Goal: Find specific page/section: Find specific page/section

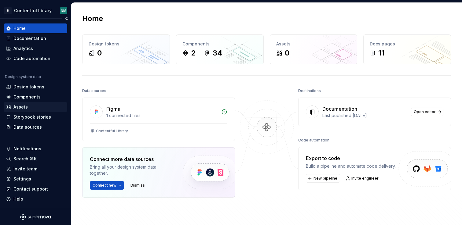
click at [28, 108] on div "Assets" at bounding box center [35, 107] width 59 height 6
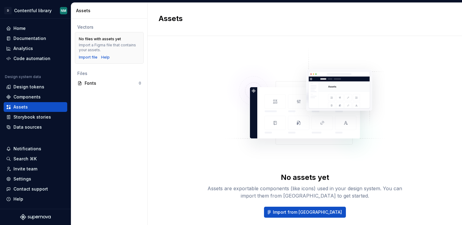
click at [91, 106] on div "Vectors No files with assets yet Import a Figma file that contains your assets.…" at bounding box center [109, 122] width 76 height 207
click at [47, 13] on html "D Contentful library NM Home Documentation Analytics Code automation Design sys…" at bounding box center [231, 112] width 462 height 225
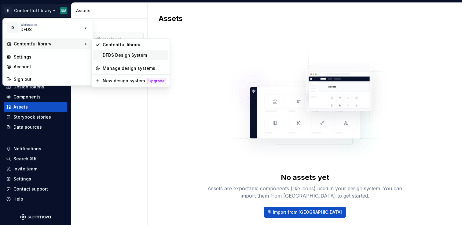
click at [125, 57] on div "DFDS Design System" at bounding box center [134, 55] width 63 height 6
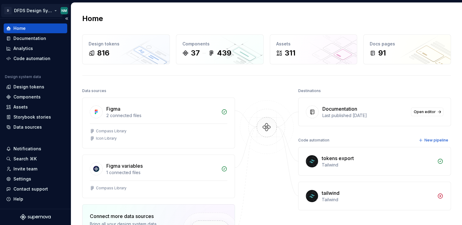
click at [52, 11] on html "D DFDS Design System NM Home Documentation Analytics Code automation Design sys…" at bounding box center [231, 112] width 462 height 225
click at [131, 7] on html "D DFDS Design System NM Home Documentation Analytics Code automation Design sys…" at bounding box center [231, 112] width 462 height 225
click at [25, 106] on div "Assets" at bounding box center [20, 107] width 14 height 6
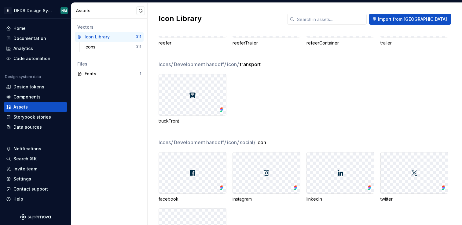
scroll to position [4495, 0]
click at [335, 22] on input "text" at bounding box center [330, 19] width 72 height 11
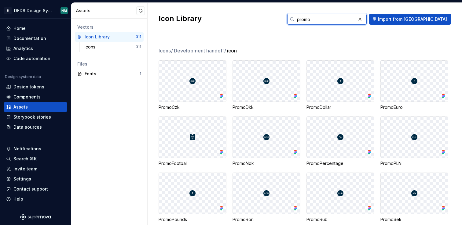
type input "promo"
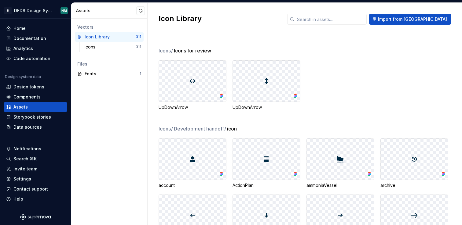
click at [184, 53] on span "Icons for review" at bounding box center [192, 50] width 37 height 7
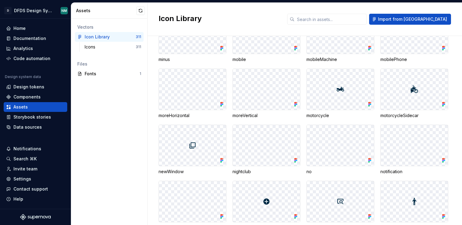
scroll to position [1888, 0]
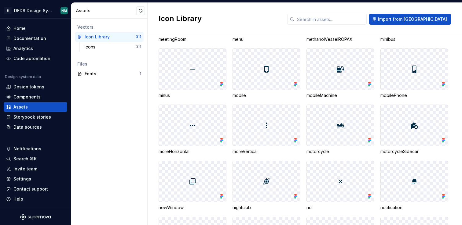
click at [258, 20] on h2 "Icon Library" at bounding box center [218, 19] width 121 height 10
click at [416, 16] on button "Import from [GEOGRAPHIC_DATA]" at bounding box center [410, 19] width 82 height 11
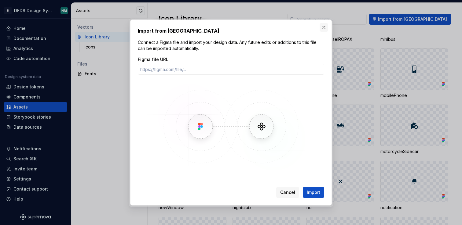
click at [326, 28] on button "button" at bounding box center [323, 27] width 9 height 9
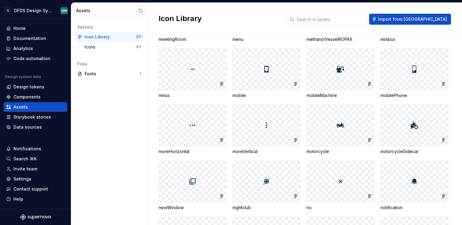
click at [139, 10] on button "button" at bounding box center [140, 10] width 9 height 9
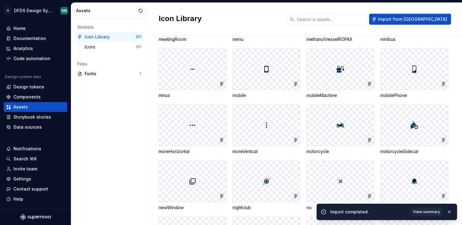
click at [267, 24] on div "Icon Library" at bounding box center [218, 19] width 121 height 11
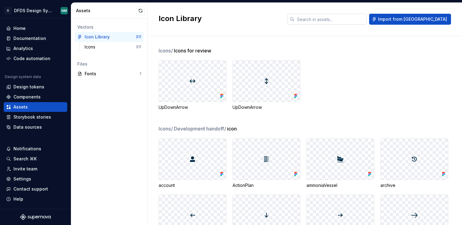
click at [346, 22] on input "text" at bounding box center [330, 19] width 72 height 11
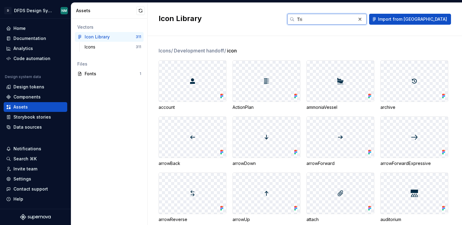
type input "Trip"
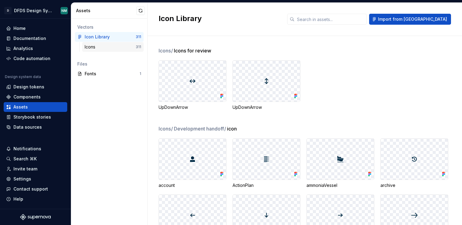
click at [121, 45] on div "Icons" at bounding box center [110, 47] width 51 height 6
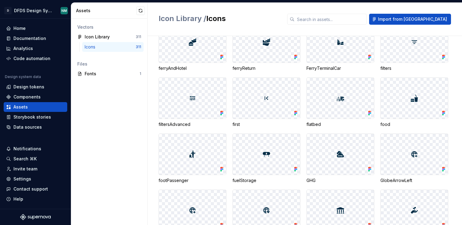
scroll to position [1355, 0]
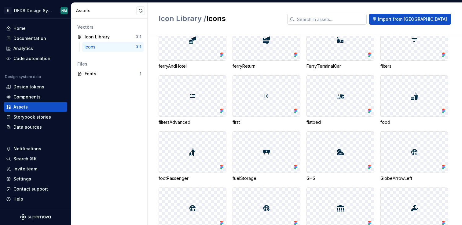
click at [345, 20] on input "text" at bounding box center [330, 19] width 72 height 11
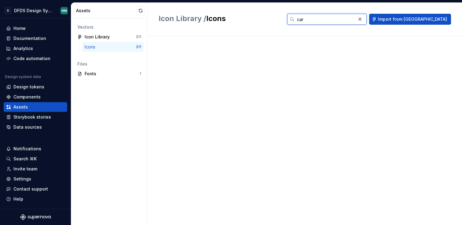
scroll to position [0, 0]
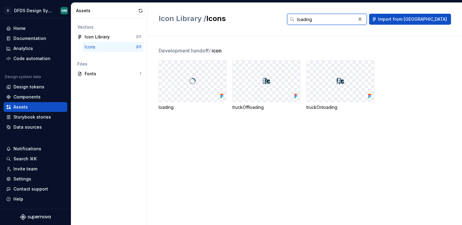
type input "loading"
click at [239, 44] on div "Development handoff / icon loading truckOffloading truckOnloading" at bounding box center [309, 130] width 303 height 189
click at [364, 19] on button "button" at bounding box center [359, 19] width 9 height 9
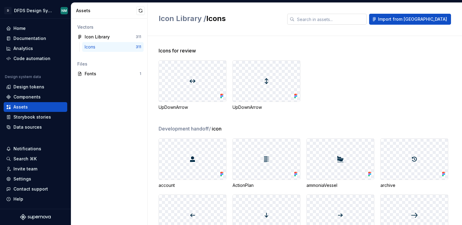
click at [245, 28] on div "Icon Library / Icons Import from Figma" at bounding box center [304, 19] width 314 height 33
click at [361, 23] on input "text" at bounding box center [330, 19] width 72 height 11
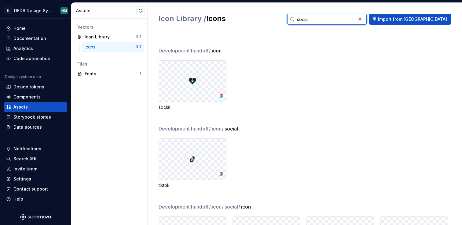
type input "social"
click at [270, 76] on div "social" at bounding box center [309, 85] width 303 height 50
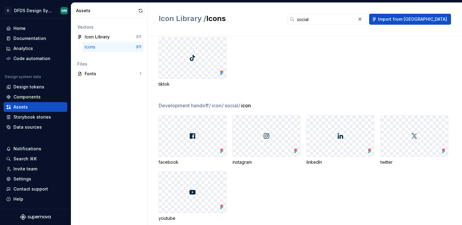
scroll to position [101, 0]
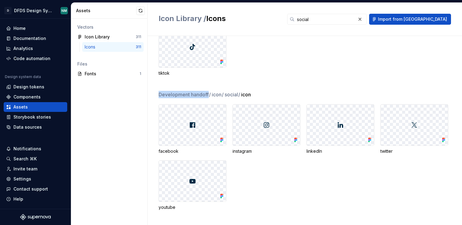
drag, startPoint x: 160, startPoint y: 95, endPoint x: 208, endPoint y: 93, distance: 48.3
click at [208, 93] on span "Development handoff /" at bounding box center [184, 94] width 53 height 7
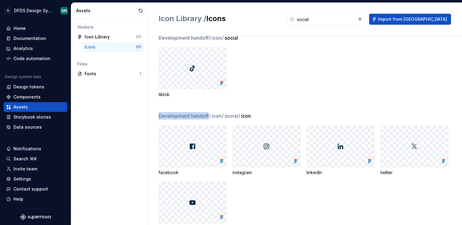
scroll to position [81, 0]
drag, startPoint x: 257, startPoint y: 116, endPoint x: 213, endPoint y: 115, distance: 44.0
click at [213, 115] on div "Development handoff / icon / social / icon" at bounding box center [309, 115] width 303 height 7
